Goal: Transaction & Acquisition: Purchase product/service

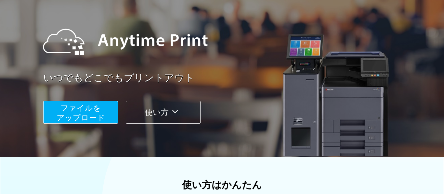
click at [70, 110] on span "ファイルを ​​アップロード" at bounding box center [81, 113] width 48 height 19
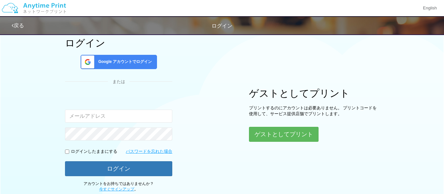
scroll to position [54, 0]
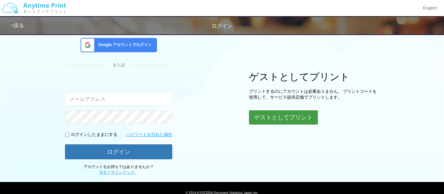
click at [264, 120] on button "ゲストとしてプリント" at bounding box center [283, 118] width 69 height 14
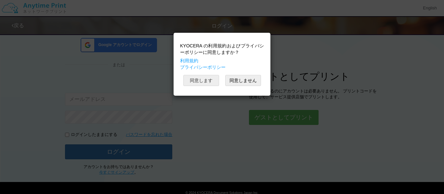
click at [195, 83] on button "同意します" at bounding box center [201, 80] width 36 height 11
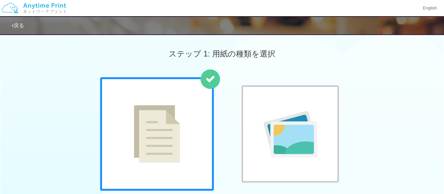
click at [308, 114] on img at bounding box center [291, 134] width 54 height 46
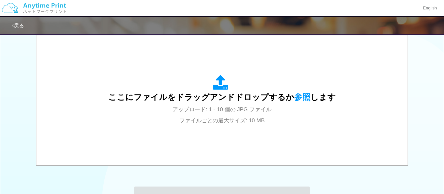
scroll to position [230, 0]
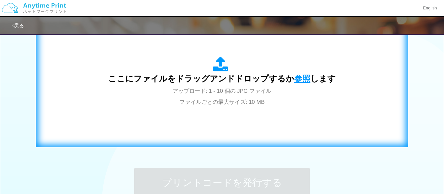
click at [299, 80] on span "参照" at bounding box center [302, 78] width 16 height 9
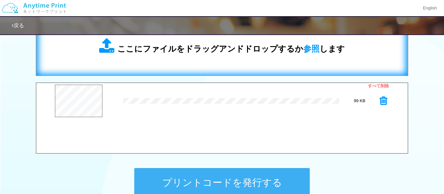
click at [228, 58] on div "ここにファイルをドラッグアンドドロップするか 参照 します" at bounding box center [222, 46] width 358 height 46
click at [182, 54] on div "ここにファイルをドラッグアンドドロップするか 参照 します" at bounding box center [222, 46] width 246 height 17
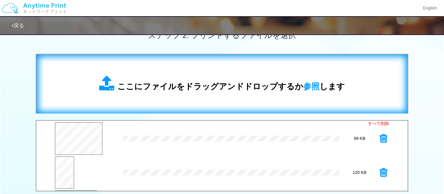
scroll to position [183, 0]
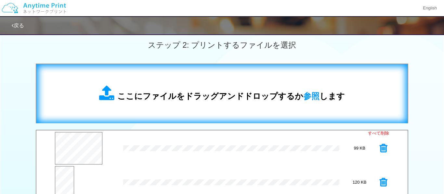
click at [195, 87] on div "ここにファイルをドラッグアンドドロップするか 参照 します" at bounding box center [222, 93] width 246 height 17
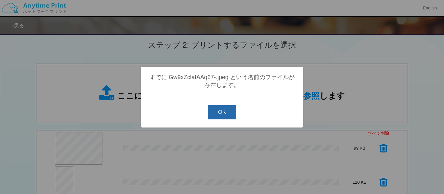
click at [226, 118] on button "OK" at bounding box center [222, 112] width 29 height 14
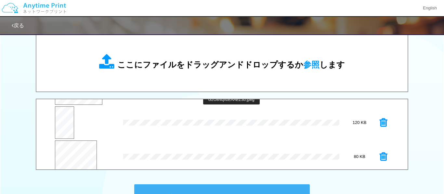
scroll to position [34, 0]
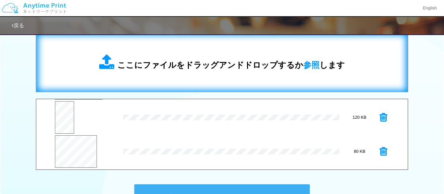
click at [195, 48] on div "ここにファイルをドラッグアンドドロップするか 参照 します" at bounding box center [222, 63] width 358 height 46
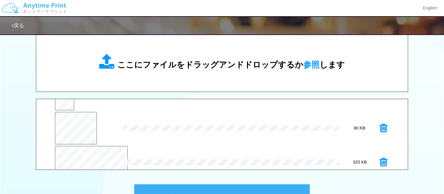
scroll to position [68, 0]
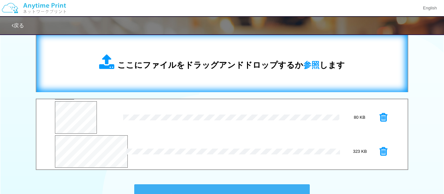
click at [193, 66] on span "ここにファイルをドラッグアンドドロップするか 参照 します" at bounding box center [231, 64] width 228 height 9
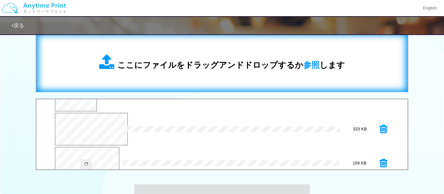
scroll to position [102, 0]
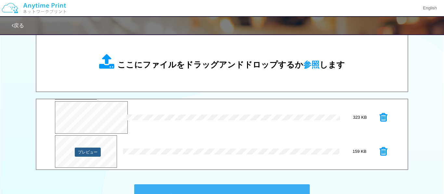
click at [86, 156] on button "プレビュー" at bounding box center [88, 152] width 26 height 9
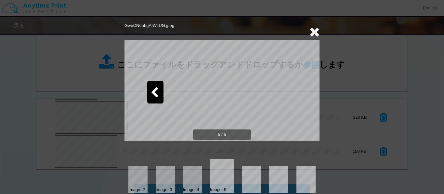
click at [156, 95] on icon at bounding box center [154, 92] width 8 height 11
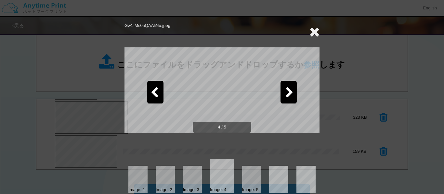
click at [151, 95] on icon at bounding box center [154, 92] width 8 height 11
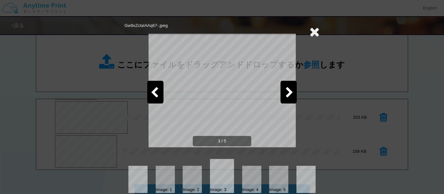
click at [153, 92] on icon at bounding box center [154, 92] width 8 height 11
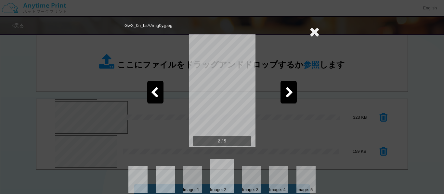
click at [151, 95] on icon at bounding box center [154, 92] width 8 height 11
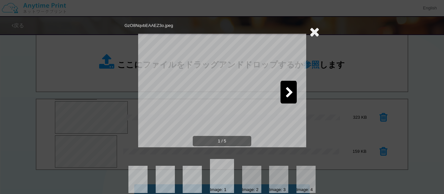
click at [310, 29] on icon at bounding box center [314, 31] width 10 height 13
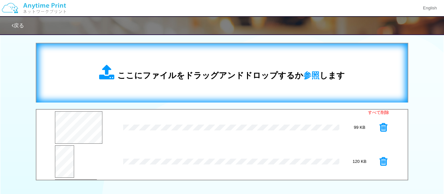
scroll to position [204, 0]
click at [307, 75] on span "参照" at bounding box center [311, 75] width 16 height 9
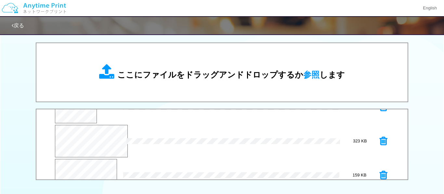
scroll to position [136, 0]
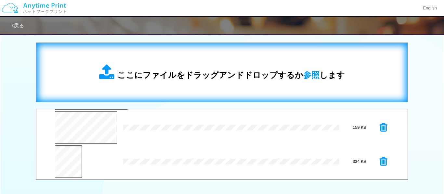
click at [156, 96] on div "ここにファイルをドラッグアンドドロップするか 参照 します" at bounding box center [222, 73] width 373 height 60
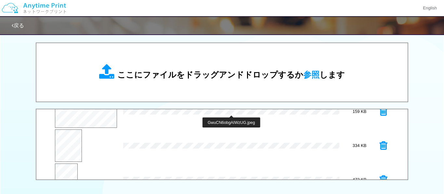
scroll to position [170, 0]
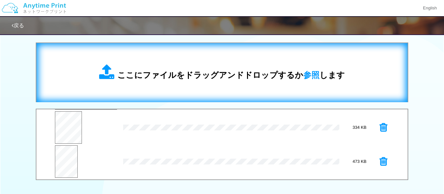
click at [135, 77] on span "ここにファイルをドラッグアンドドロップするか 参照 します" at bounding box center [231, 75] width 228 height 9
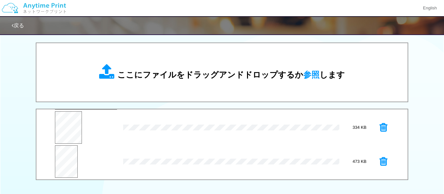
scroll to position [204, 0]
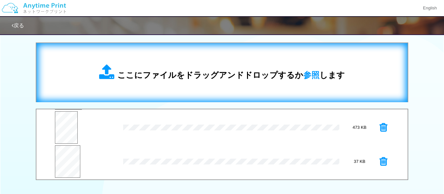
click at [180, 74] on span "ここにファイルをドラッグアンドドロップするか 参照 します" at bounding box center [231, 75] width 228 height 9
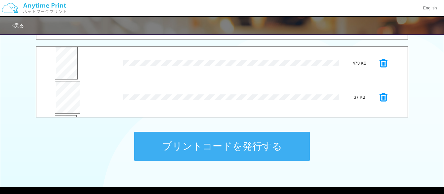
scroll to position [239, 0]
